Goal: Check status: Check status

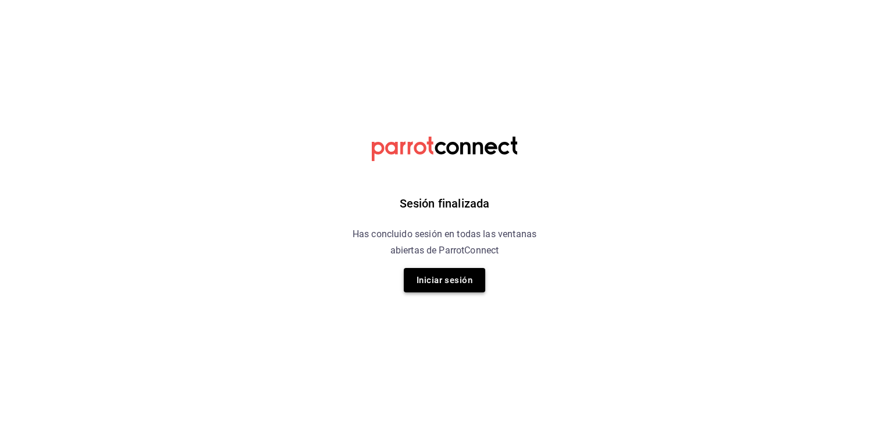
click at [456, 276] on button "Iniciar sesión" at bounding box center [444, 280] width 81 height 24
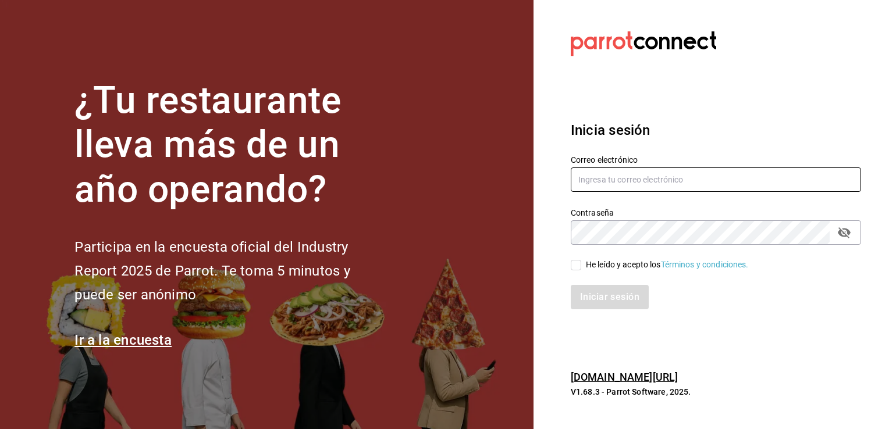
type input "[EMAIL_ADDRESS][DOMAIN_NAME]"
click at [620, 167] on input "[EMAIL_ADDRESS][DOMAIN_NAME]" at bounding box center [715, 179] width 290 height 24
click at [575, 272] on div "Iniciar sesión" at bounding box center [709, 290] width 304 height 38
click at [577, 264] on input "He leído y acepto los Términos y condiciones." at bounding box center [575, 265] width 10 height 10
checkbox input "true"
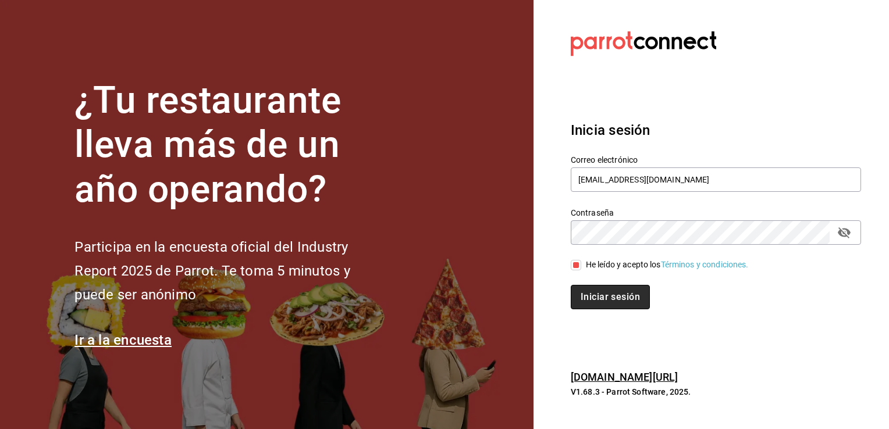
click at [609, 294] on button "Iniciar sesión" at bounding box center [609, 297] width 79 height 24
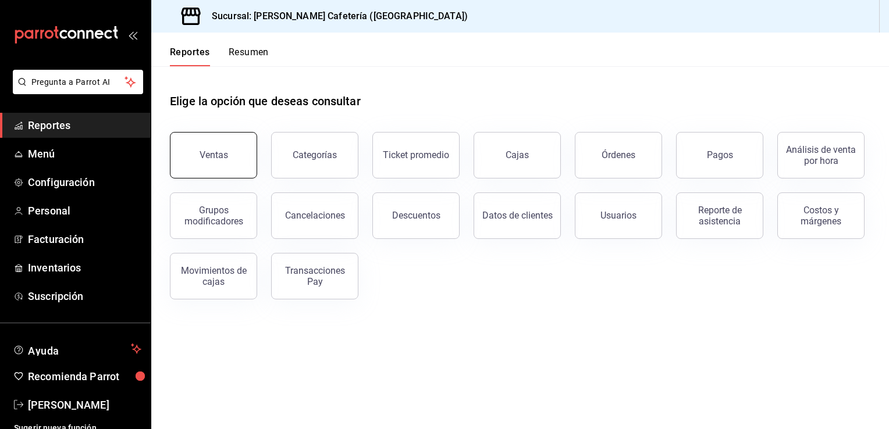
click at [221, 149] on button "Ventas" at bounding box center [213, 155] width 87 height 47
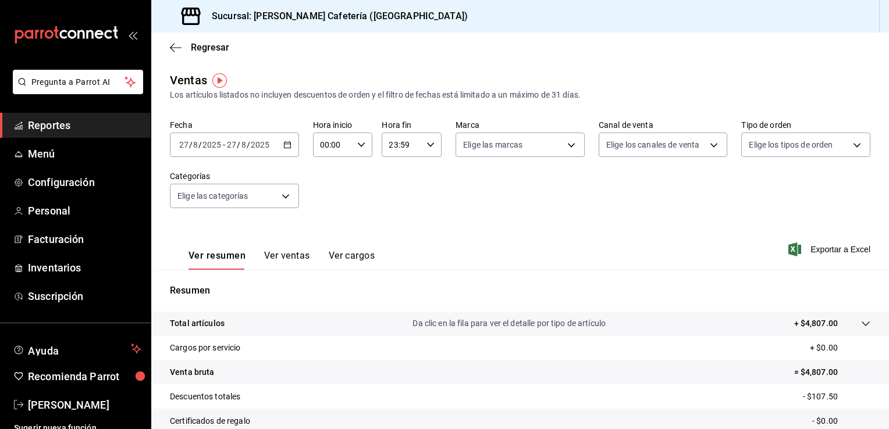
click at [284, 140] on div "2025-08-27 27 / 8 / 2025 - 2025-08-27 27 / 8 / 2025" at bounding box center [234, 145] width 129 height 24
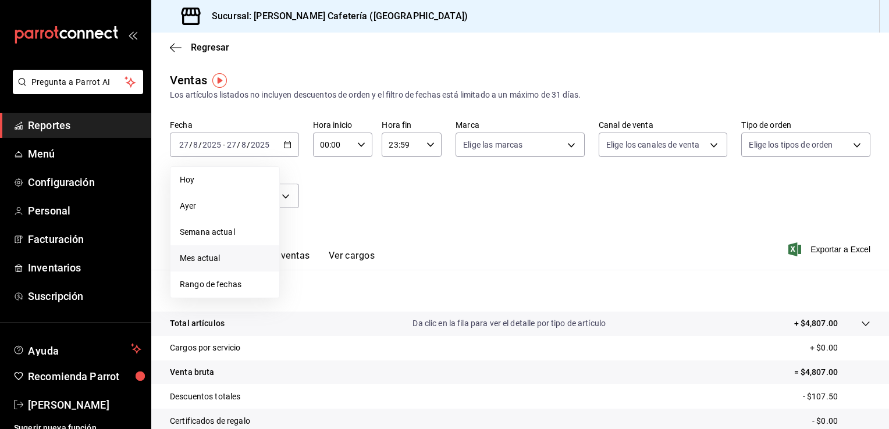
click at [234, 254] on span "Mes actual" at bounding box center [225, 258] width 90 height 12
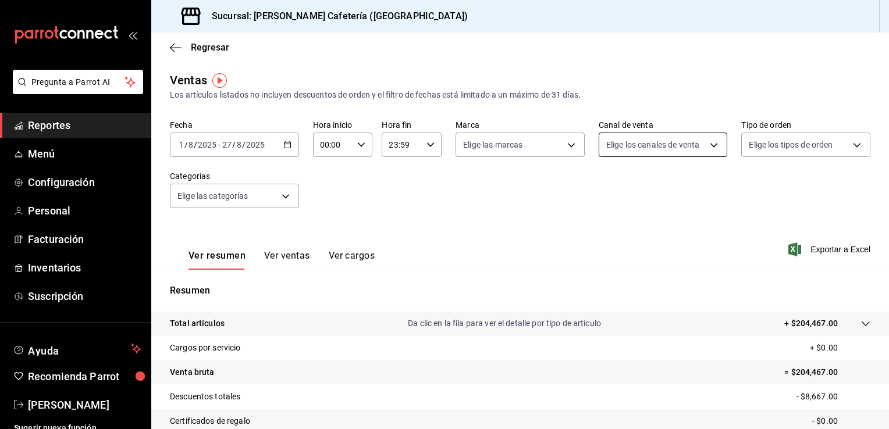
scroll to position [128, 0]
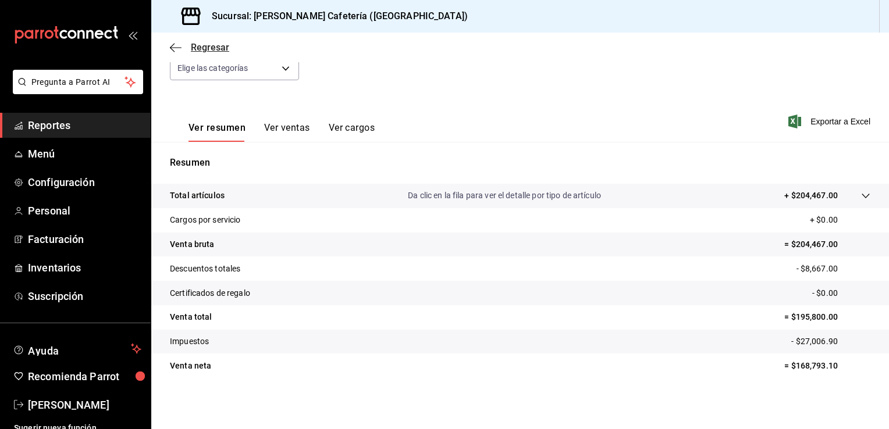
click at [179, 45] on icon "button" at bounding box center [176, 47] width 12 height 10
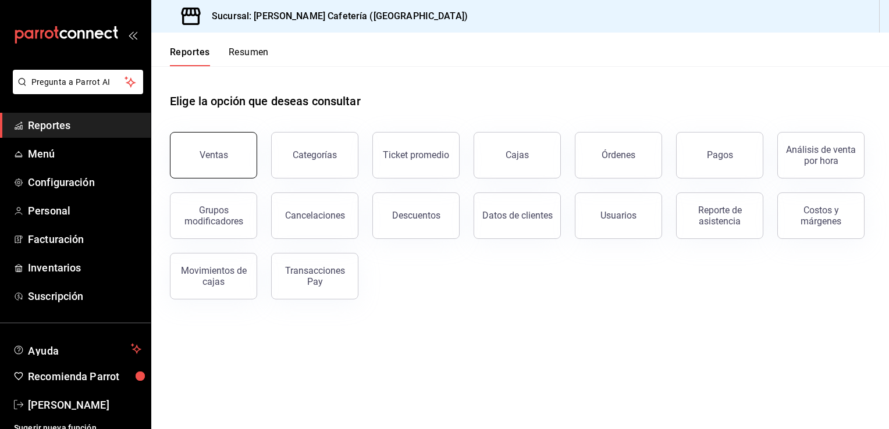
click at [250, 148] on button "Ventas" at bounding box center [213, 155] width 87 height 47
